Goal: Information Seeking & Learning: Learn about a topic

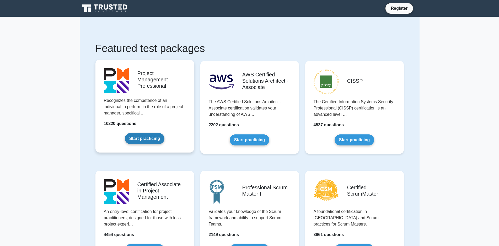
click at [147, 140] on link "Start practicing" at bounding box center [145, 138] width 40 height 11
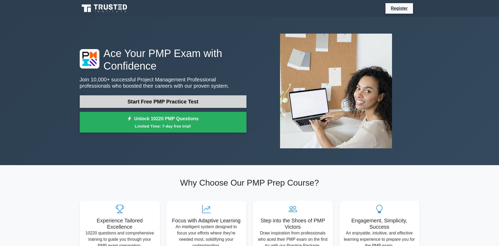
click at [157, 102] on link "Start Free PMP Practice Test" at bounding box center [163, 101] width 167 height 13
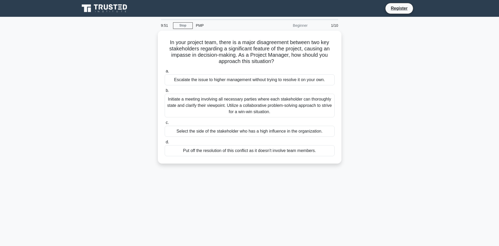
click at [213, 194] on div "9:51 Stop PMP Beginner 1/10 In your project team, there is a major disagreement…" at bounding box center [250, 150] width 346 height 262
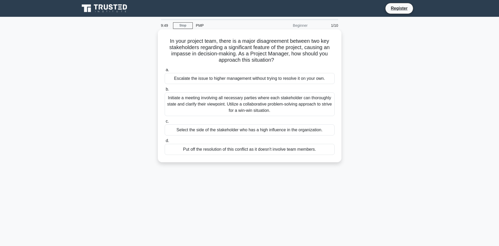
click at [202, 119] on label "c. Select the side of the stakeholder who has a high influence in the organizat…" at bounding box center [250, 126] width 170 height 17
click at [165, 120] on input "c. Select the side of the stakeholder who has a high influence in the organizat…" at bounding box center [165, 121] width 0 height 3
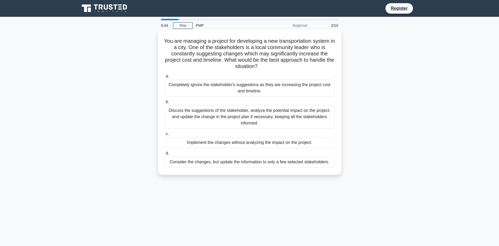
click at [216, 92] on div "Completely ignore the stakeholder's suggestions as they are increasing the proj…" at bounding box center [250, 87] width 170 height 17
click at [165, 78] on input "a. Completely ignore the stakeholder's suggestions as they are increasing the p…" at bounding box center [165, 76] width 0 height 3
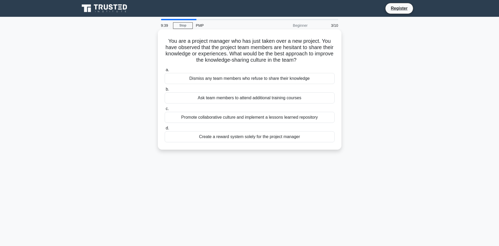
click at [204, 81] on div "Dismiss any team members who refuse to share their knowledge" at bounding box center [250, 78] width 170 height 11
click at [165, 72] on input "a. Dismiss any team members who refuse to share their knowledge" at bounding box center [165, 69] width 0 height 3
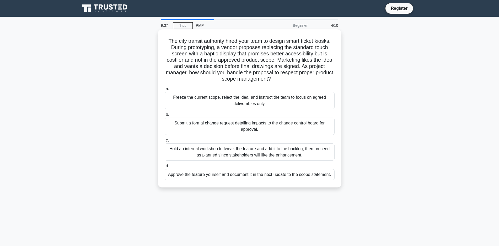
click at [209, 99] on div "Freeze the current scope, reject the idea, and instruct the team to focus on ag…" at bounding box center [250, 100] width 170 height 17
click at [165, 91] on input "a. Freeze the current scope, reject the idea, and instruct the team to focus on…" at bounding box center [165, 88] width 0 height 3
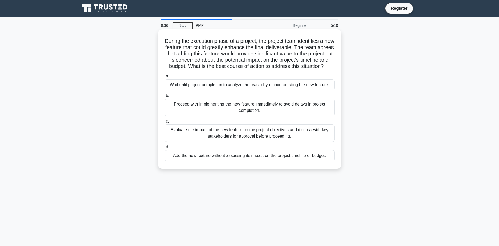
click at [213, 116] on div "Proceed with implementing the new feature immediately to avoid delays in projec…" at bounding box center [250, 107] width 170 height 17
click at [165, 97] on input "b. Proceed with implementing the new feature immediately to avoid delays in pro…" at bounding box center [165, 95] width 0 height 3
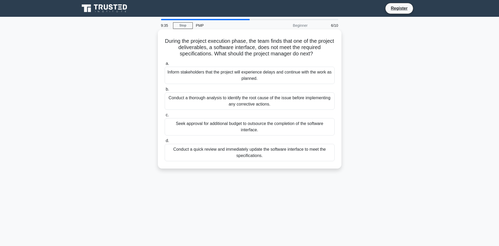
click at [212, 126] on div "Seek approval for additional budget to outsource the completion of the software…" at bounding box center [250, 126] width 170 height 17
click at [165, 117] on input "c. Seek approval for additional budget to outsource the completion of the softw…" at bounding box center [165, 114] width 0 height 3
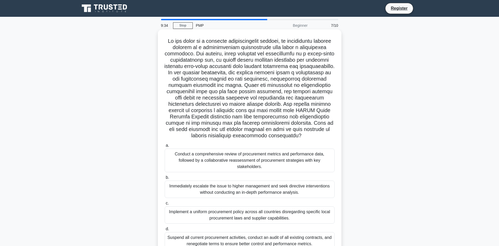
click at [207, 155] on div "Conduct a comprehensive review of procurement metrics and performance data, fol…" at bounding box center [250, 161] width 170 height 24
click at [165, 147] on input "a. Conduct a comprehensive review of procurement metrics and performance data, …" at bounding box center [165, 145] width 0 height 3
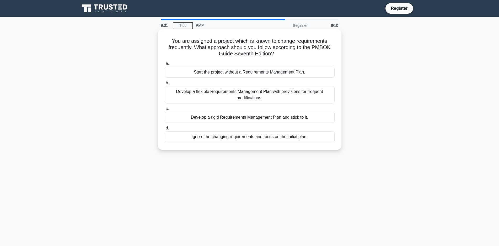
click at [220, 118] on div "Develop a rigid Requirements Management Plan and stick to it." at bounding box center [250, 117] width 170 height 11
click at [165, 110] on input "c. Develop a rigid Requirements Management Plan and stick to it." at bounding box center [165, 108] width 0 height 3
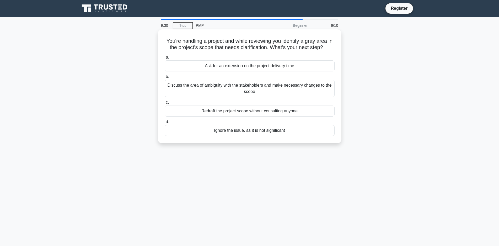
click at [221, 113] on div "Redraft the project scope without consulting anyone" at bounding box center [250, 110] width 170 height 11
click at [165, 104] on input "c. Redraft the project scope without consulting anyone" at bounding box center [165, 102] width 0 height 3
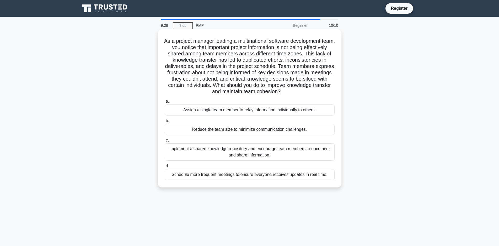
click at [221, 110] on div "Assign a single team member to relay information individually to others." at bounding box center [250, 109] width 170 height 11
click at [165, 103] on input "a. Assign a single team member to relay information individually to others." at bounding box center [165, 101] width 0 height 3
